Goal: Task Accomplishment & Management: Manage account settings

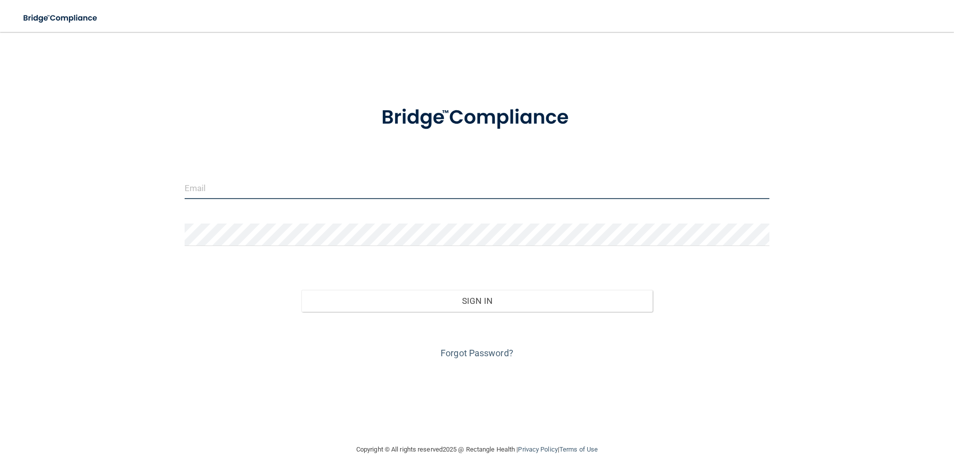
click at [275, 191] on input "email" at bounding box center [478, 188] width 586 height 22
type input "[EMAIL_ADDRESS][DOMAIN_NAME]"
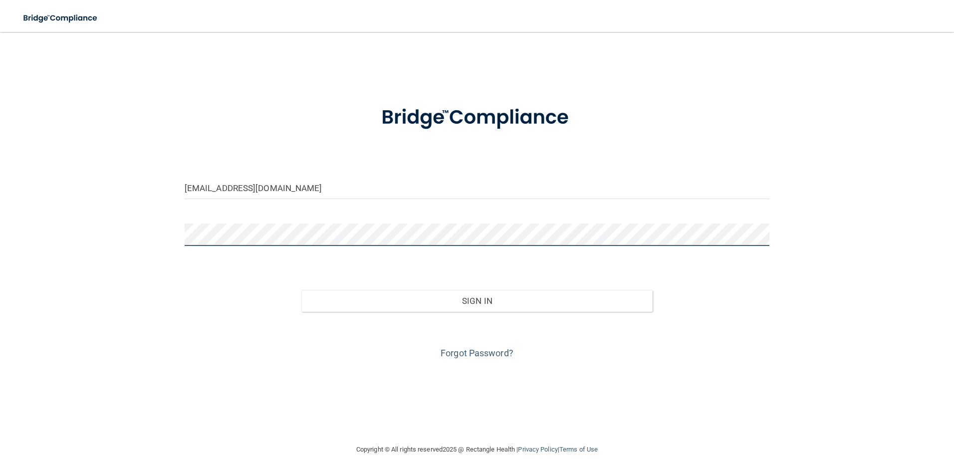
click at [301, 290] on button "Sign In" at bounding box center [476, 301] width 351 height 22
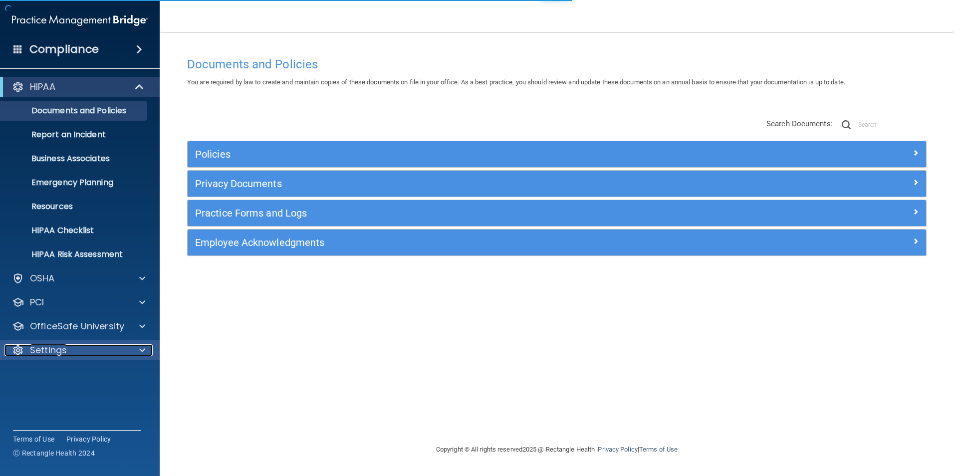
click at [94, 352] on div "Settings" at bounding box center [66, 350] width 124 height 12
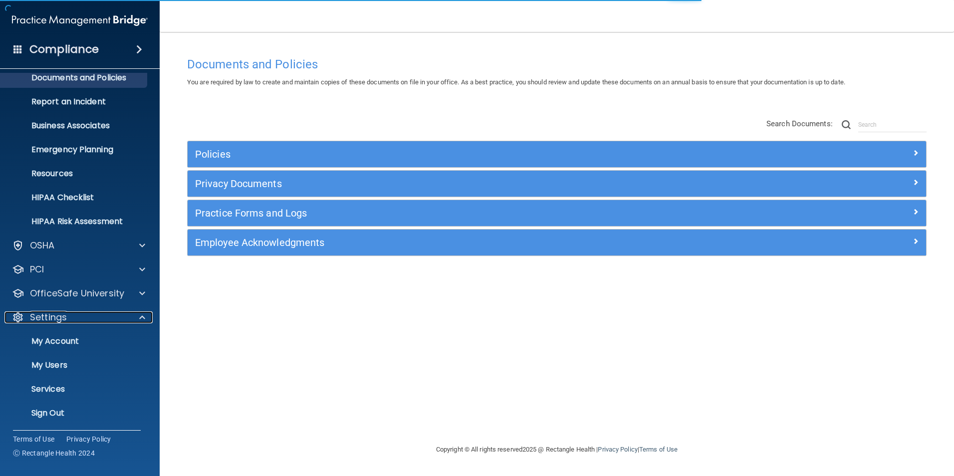
scroll to position [34, 0]
click at [69, 361] on p "My Users" at bounding box center [74, 364] width 136 height 10
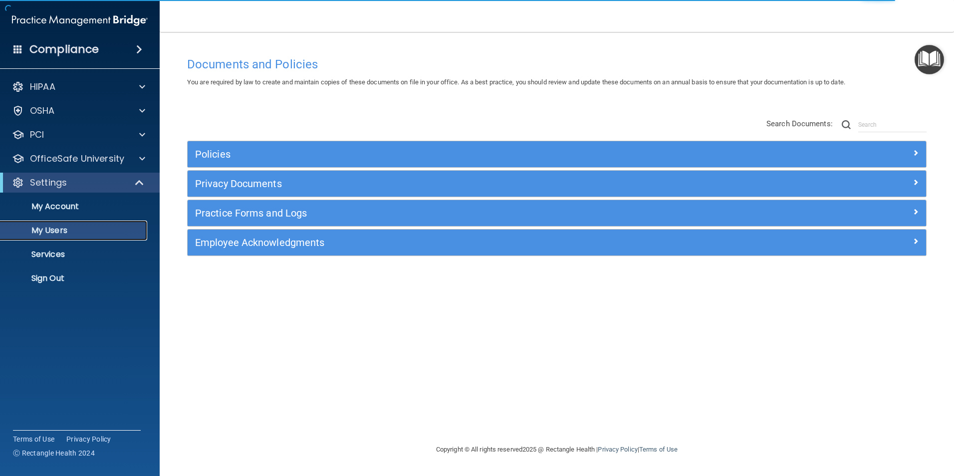
select select "20"
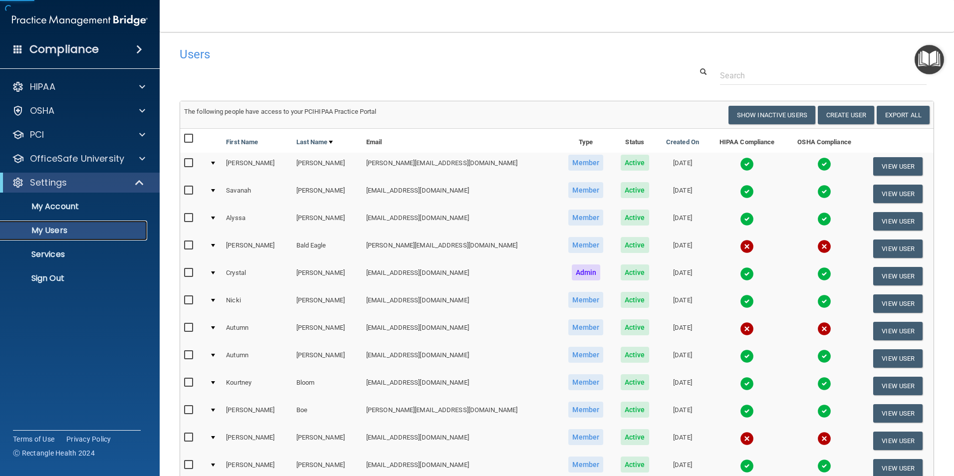
scroll to position [50, 0]
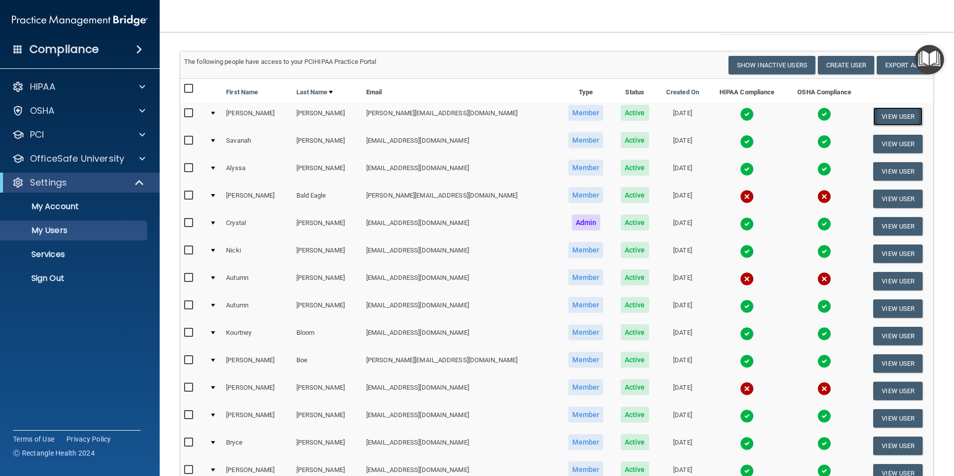
click at [877, 114] on button "View User" at bounding box center [898, 116] width 49 height 18
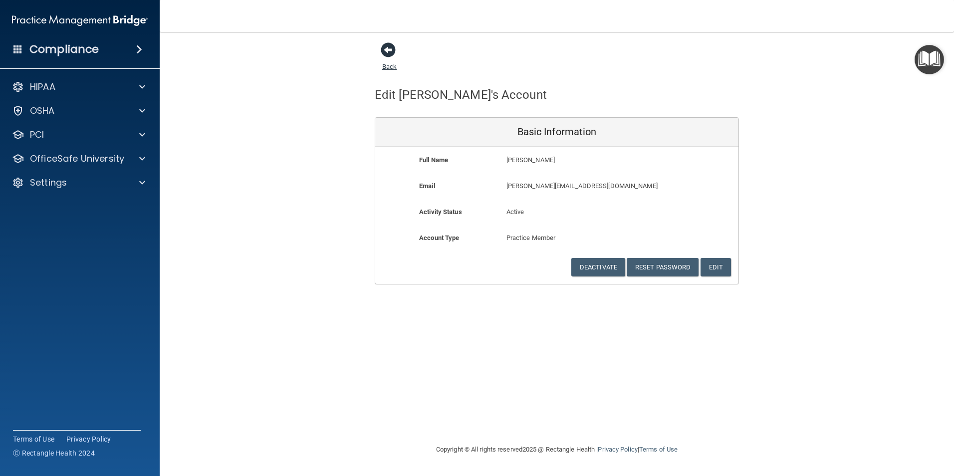
click at [387, 48] on span at bounding box center [388, 49] width 15 height 15
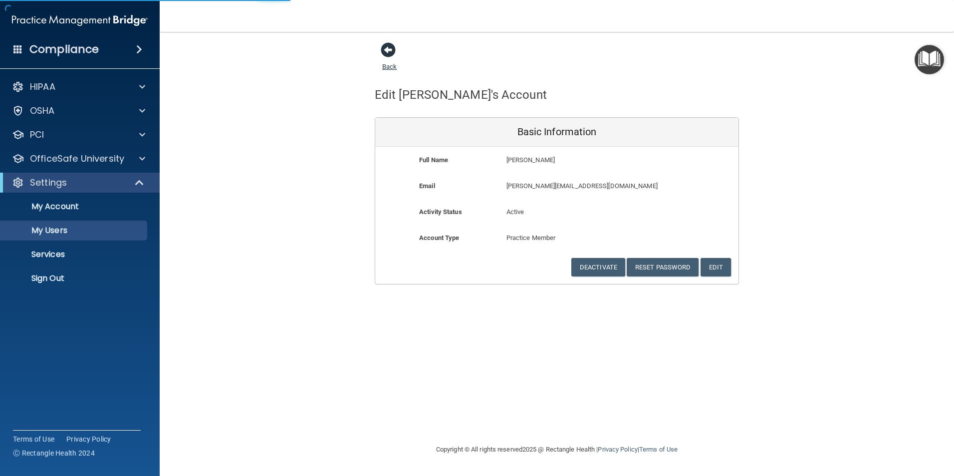
select select "20"
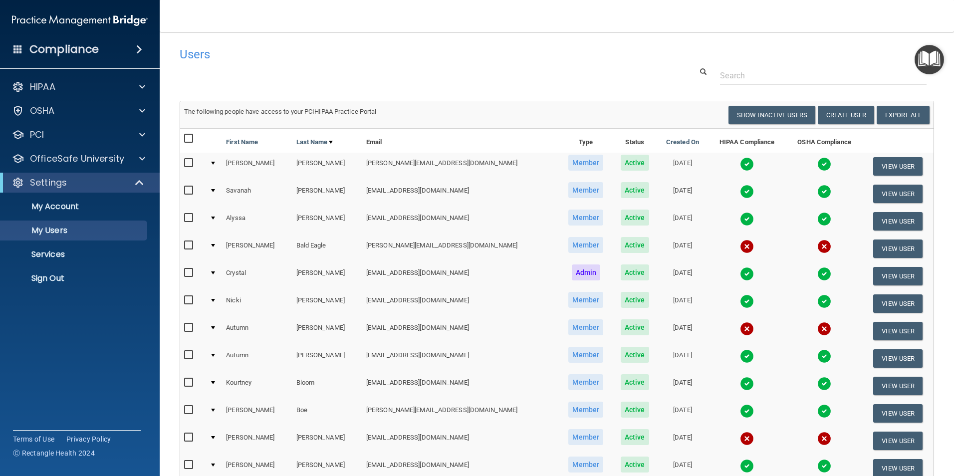
click at [190, 166] on input "checkbox" at bounding box center [189, 163] width 11 height 8
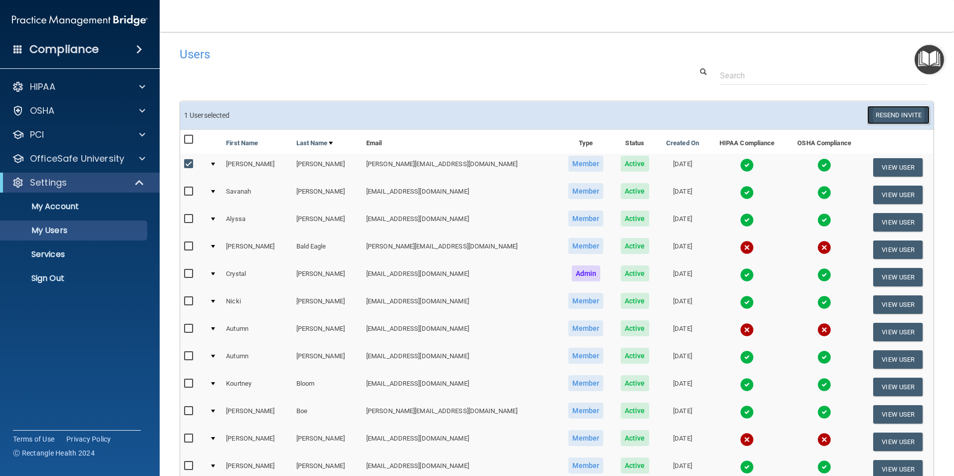
click at [883, 116] on button "Resend Invite" at bounding box center [899, 115] width 62 height 18
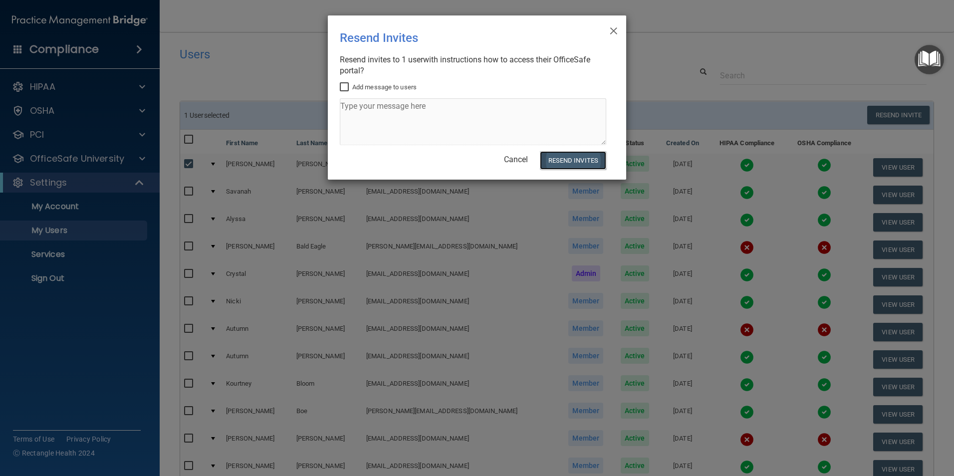
click at [587, 160] on button "Resend Invites" at bounding box center [573, 160] width 66 height 18
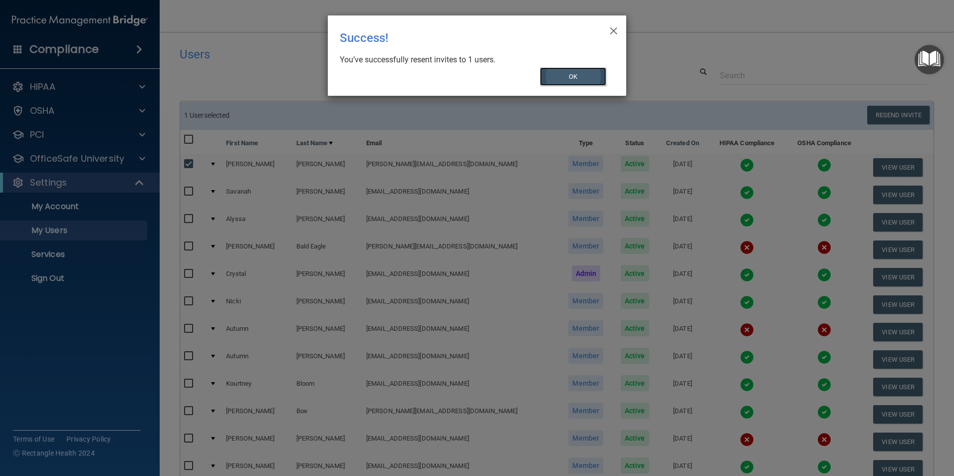
click at [559, 70] on button "OK" at bounding box center [573, 76] width 67 height 18
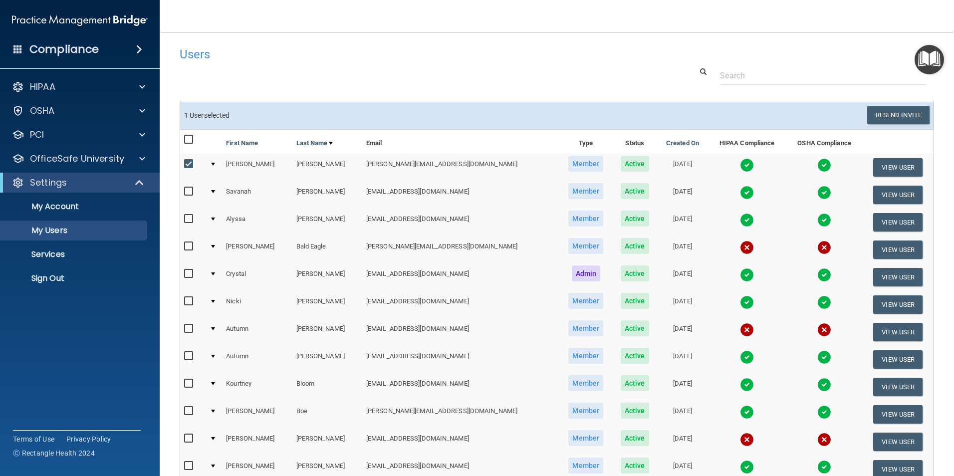
click at [188, 162] on input "checkbox" at bounding box center [189, 164] width 11 height 8
checkbox input "false"
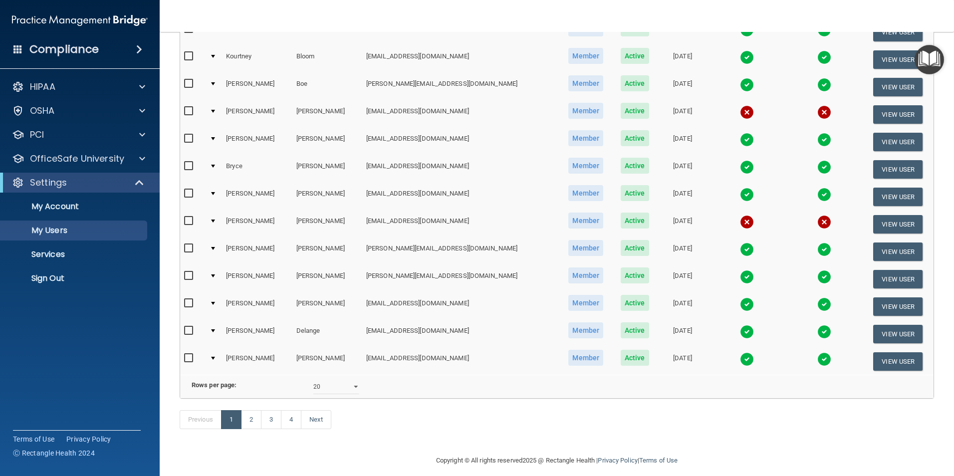
scroll to position [350, 0]
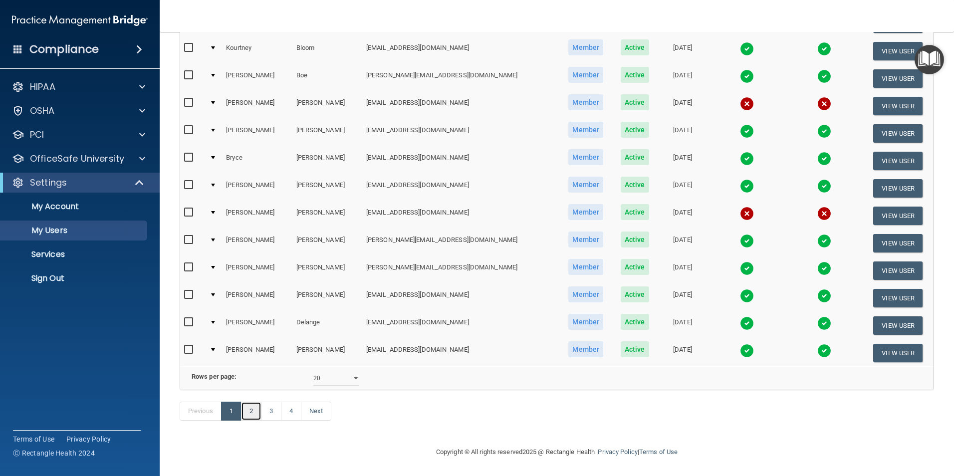
click at [249, 407] on link "2" at bounding box center [251, 411] width 20 height 19
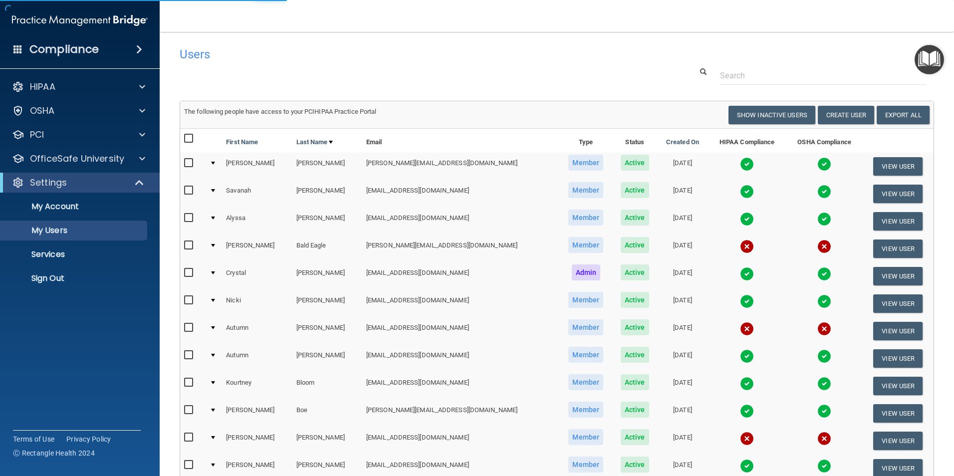
select select "20"
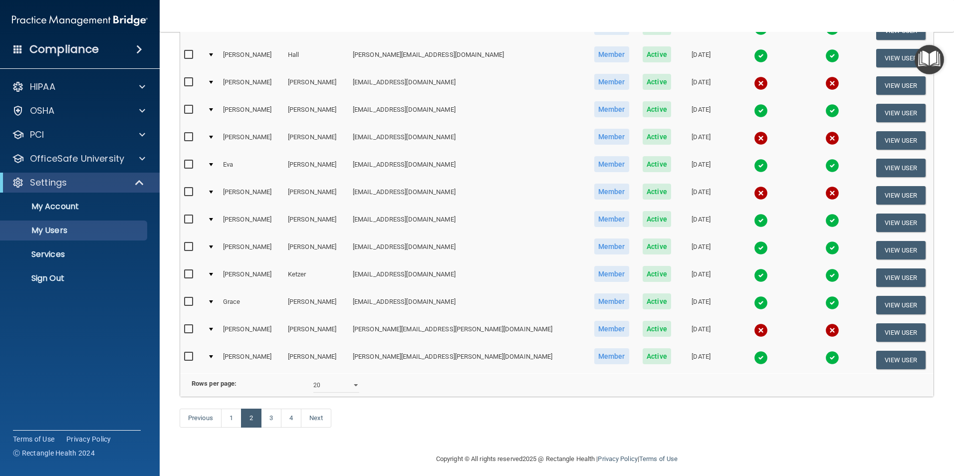
scroll to position [349, 0]
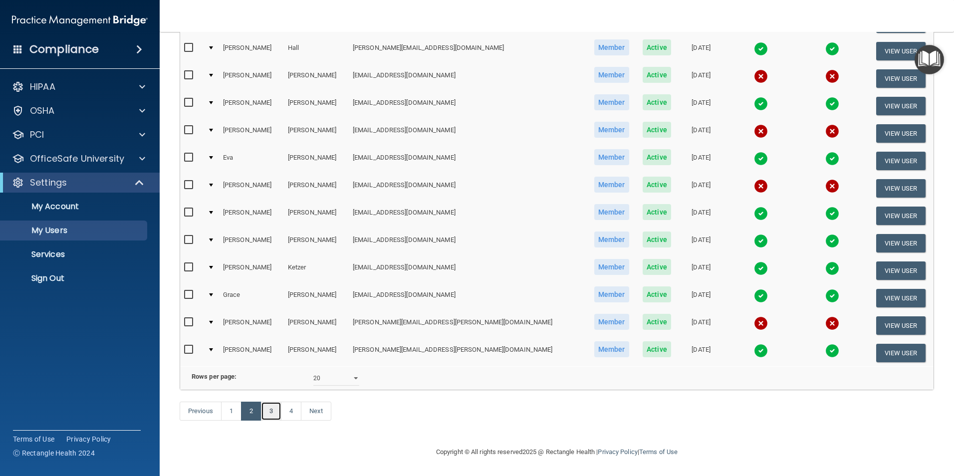
click at [278, 412] on link "3" at bounding box center [271, 411] width 20 height 19
select select "20"
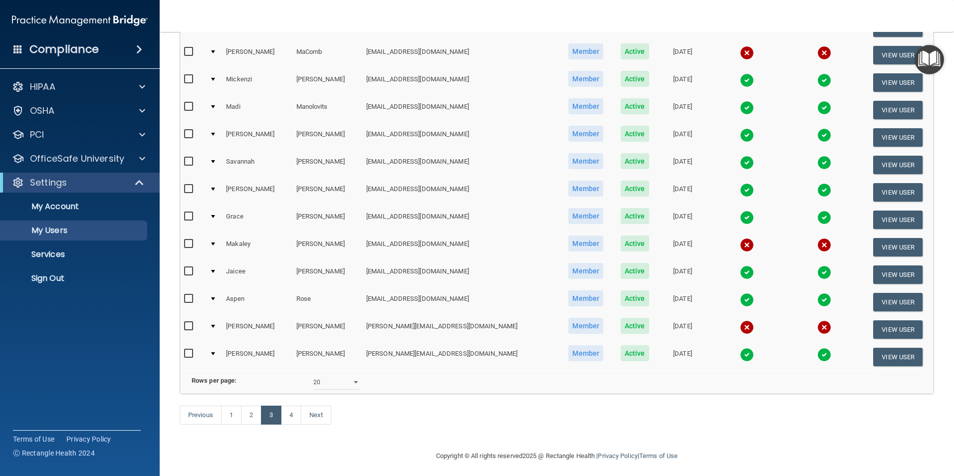
scroll to position [350, 0]
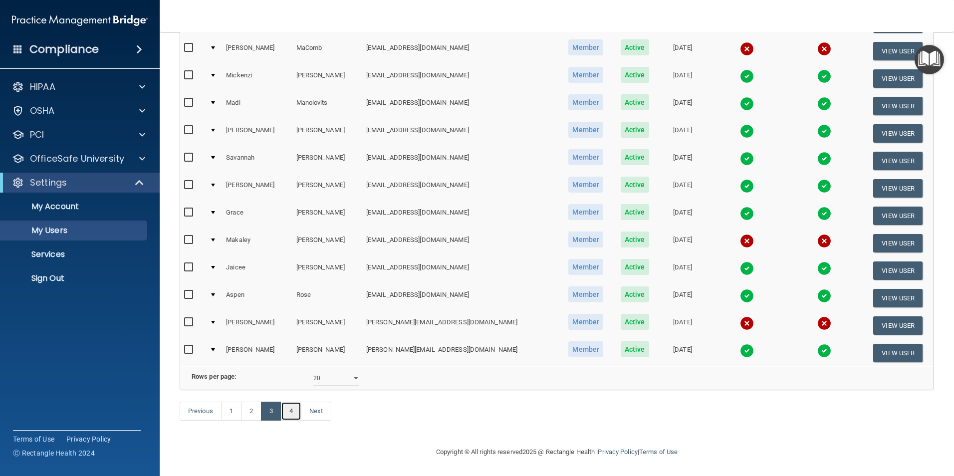
click at [290, 410] on link "4" at bounding box center [291, 411] width 20 height 19
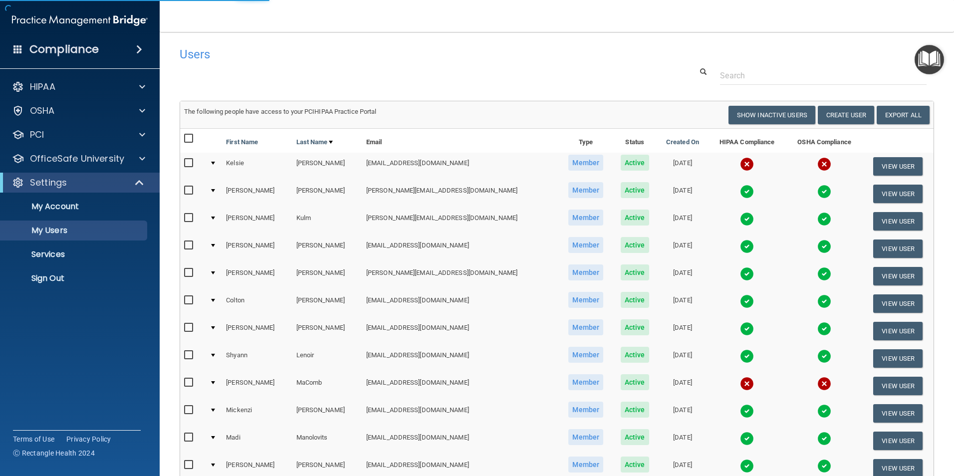
select select "20"
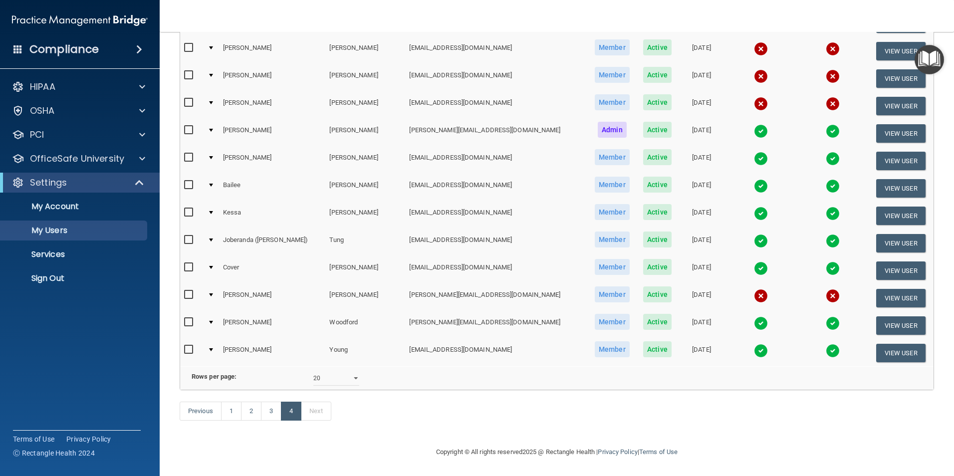
scroll to position [240, 0]
